Goal: Information Seeking & Learning: Learn about a topic

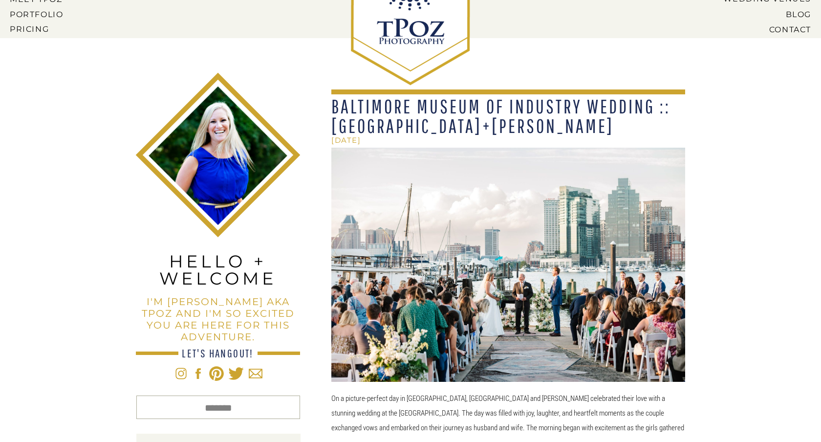
scroll to position [179, 0]
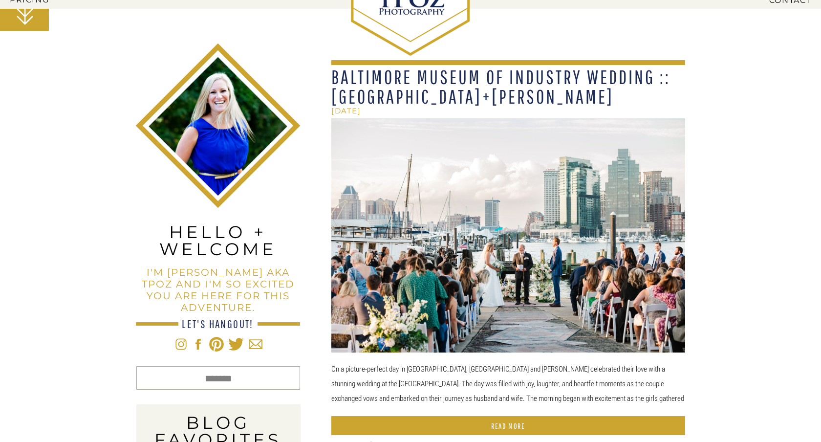
click at [223, 376] on input "Search for:" at bounding box center [219, 378] width 62 height 10
type input "********"
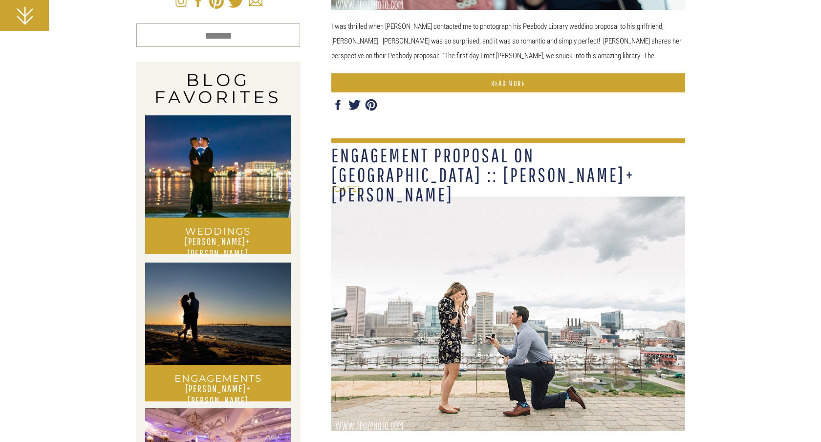
scroll to position [335, 0]
